Goal: Find specific page/section: Find specific page/section

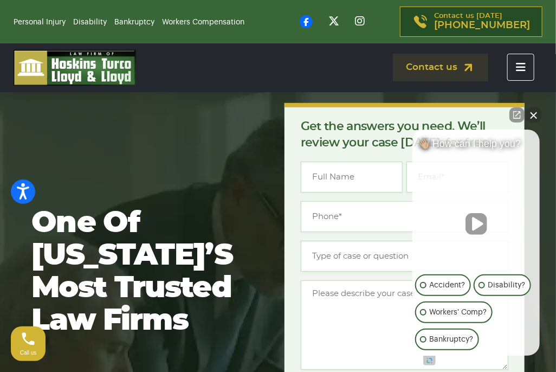
scroll to position [54, 0]
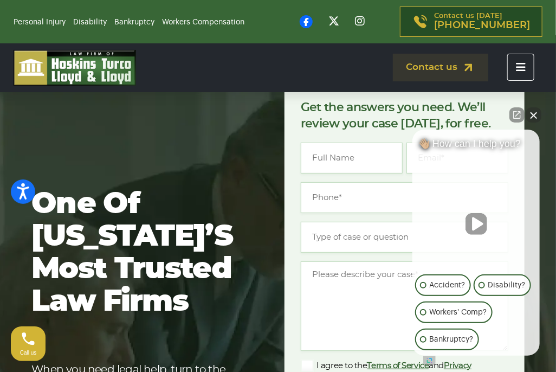
click at [530, 117] on button "Close Intaker Chat Widget" at bounding box center [533, 114] width 15 height 15
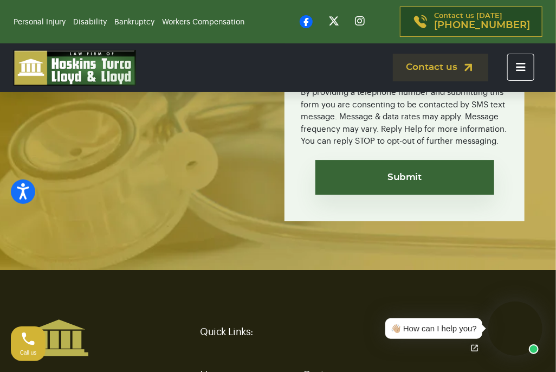
scroll to position [4048, 0]
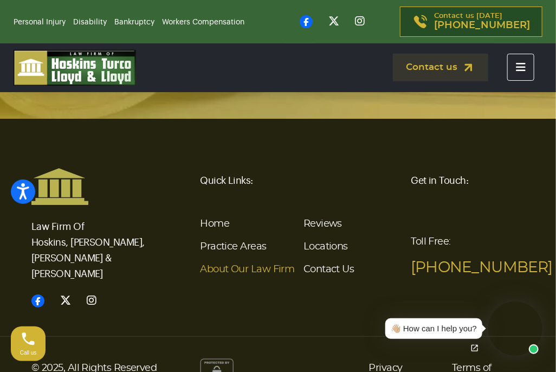
click at [240, 264] on link "About Our Law Firm" at bounding box center [247, 269] width 94 height 10
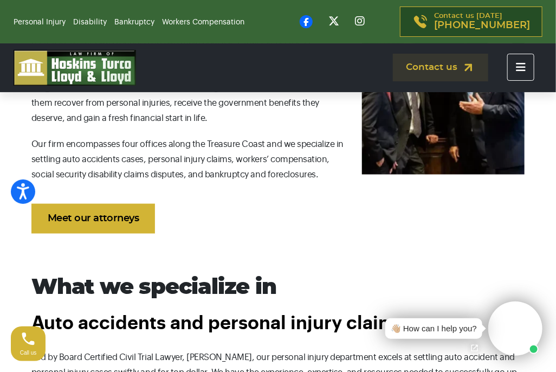
scroll to position [488, 0]
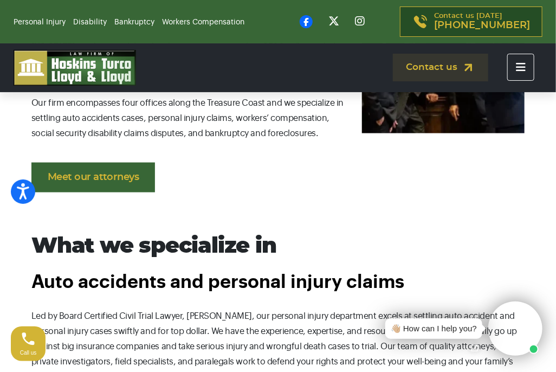
click at [120, 191] on link "Meet our attorneys" at bounding box center [93, 178] width 124 height 30
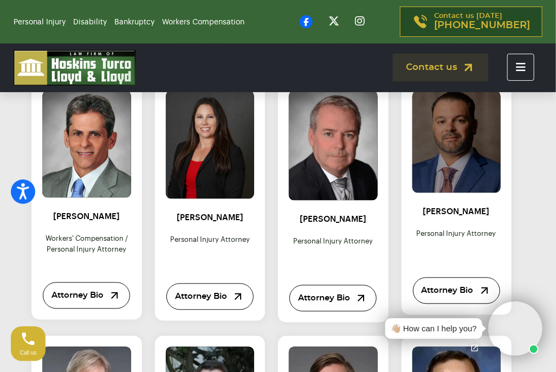
scroll to position [759, 0]
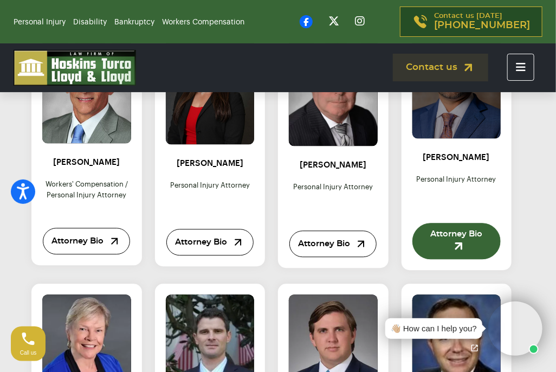
click at [455, 253] on img at bounding box center [459, 246] width 14 height 14
